Goal: Transaction & Acquisition: Purchase product/service

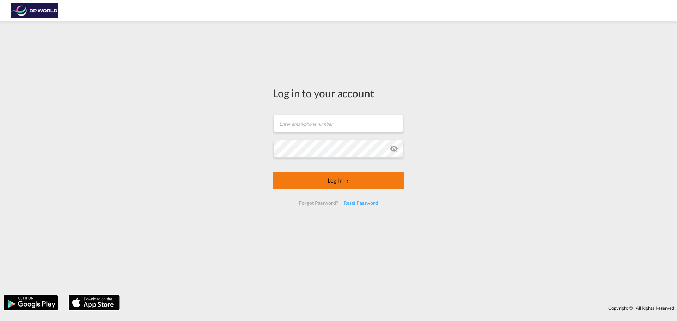
type input "[PERSON_NAME][EMAIL_ADDRESS][DOMAIN_NAME]"
click at [343, 184] on button "Log In" at bounding box center [338, 181] width 131 height 18
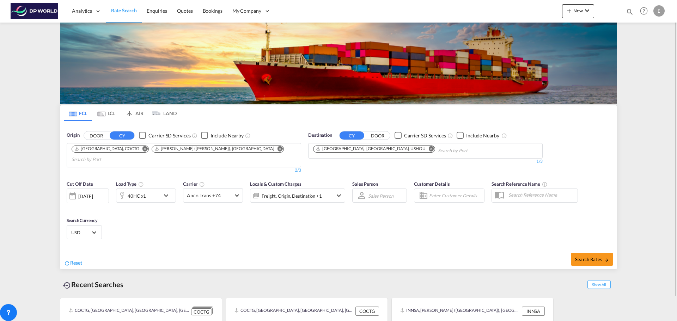
click at [142, 149] on md-icon "Remove" at bounding box center [144, 148] width 5 height 5
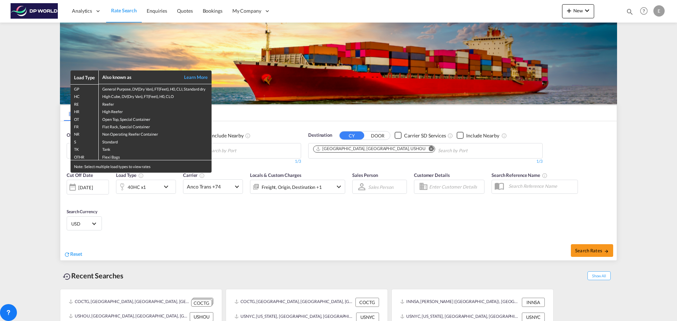
click at [368, 148] on div "Load Type Also known as Learn More GP General Purpose, DV(Dry Van), FT(Feet), H…" at bounding box center [338, 160] width 677 height 321
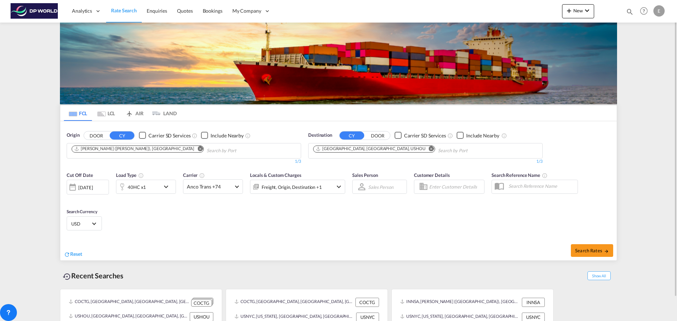
click at [429, 149] on md-icon "Remove" at bounding box center [431, 148] width 5 height 5
click at [367, 151] on body "Analytics Reports Dashboard Rate Search Enquiries Quotes Bookings" at bounding box center [338, 160] width 677 height 321
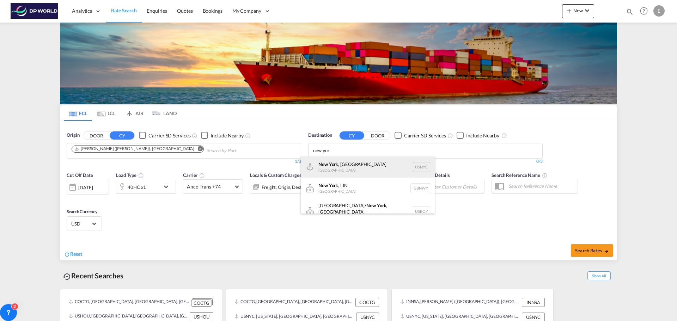
type input "new yor"
click at [354, 163] on div "New Yor k, [GEOGRAPHIC_DATA] [GEOGRAPHIC_DATA] USNYC" at bounding box center [368, 167] width 134 height 21
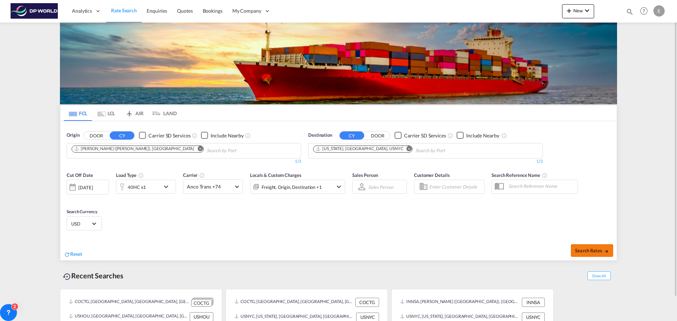
click at [584, 251] on span "Search Rates" at bounding box center [592, 251] width 34 height 6
type input "INNSA to USNYC / [DATE]"
